Goal: Information Seeking & Learning: Learn about a topic

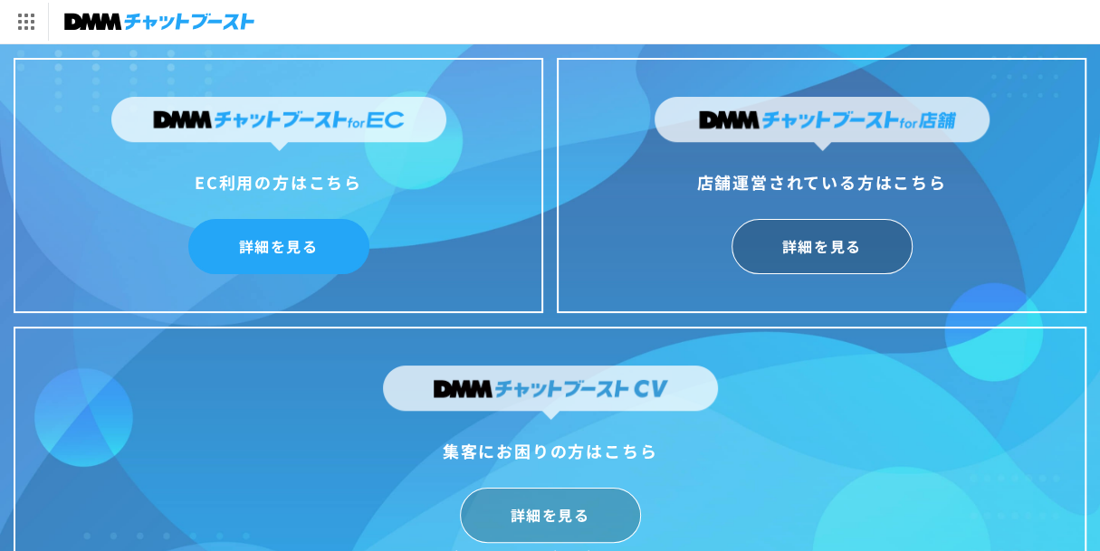
click at [254, 248] on link "詳細を見る" at bounding box center [278, 246] width 181 height 55
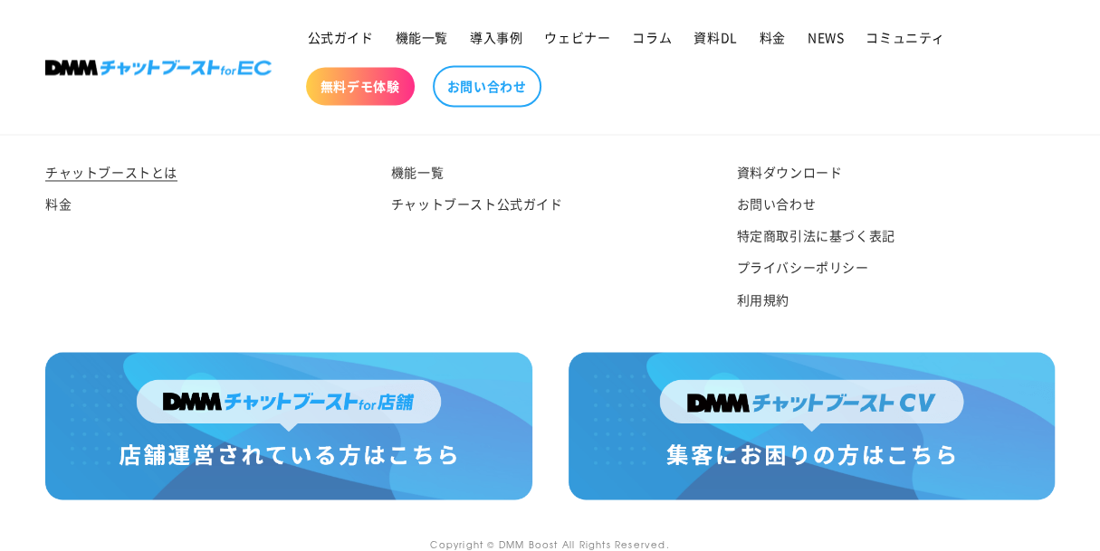
scroll to position [9503, 0]
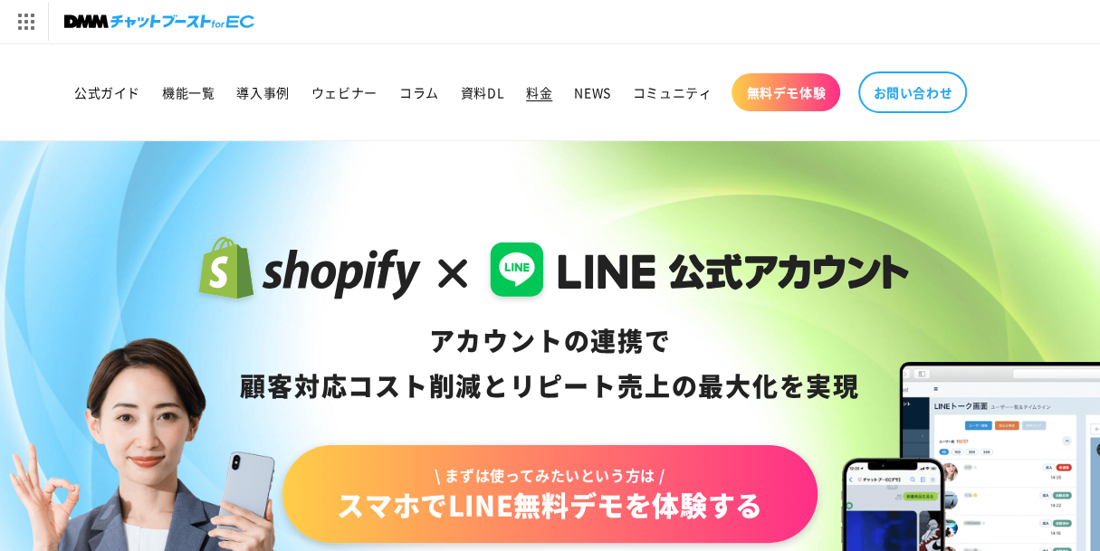
click at [537, 93] on span "料金" at bounding box center [539, 92] width 26 height 16
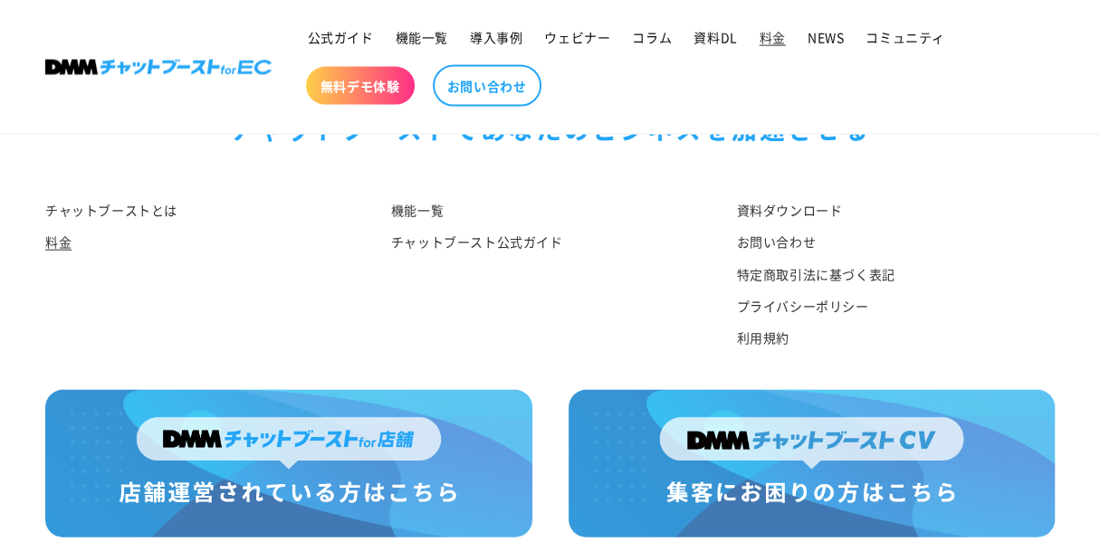
scroll to position [2316, 0]
